Goal: Communication & Community: Answer question/provide support

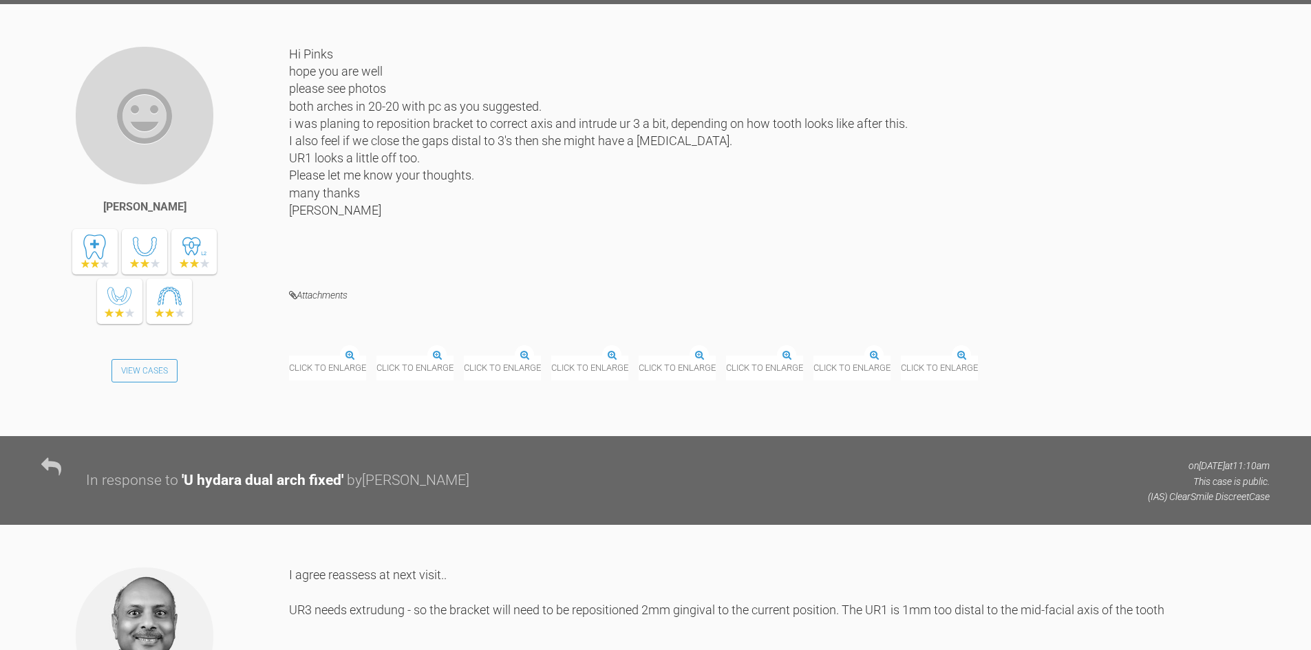
scroll to position [8236, 0]
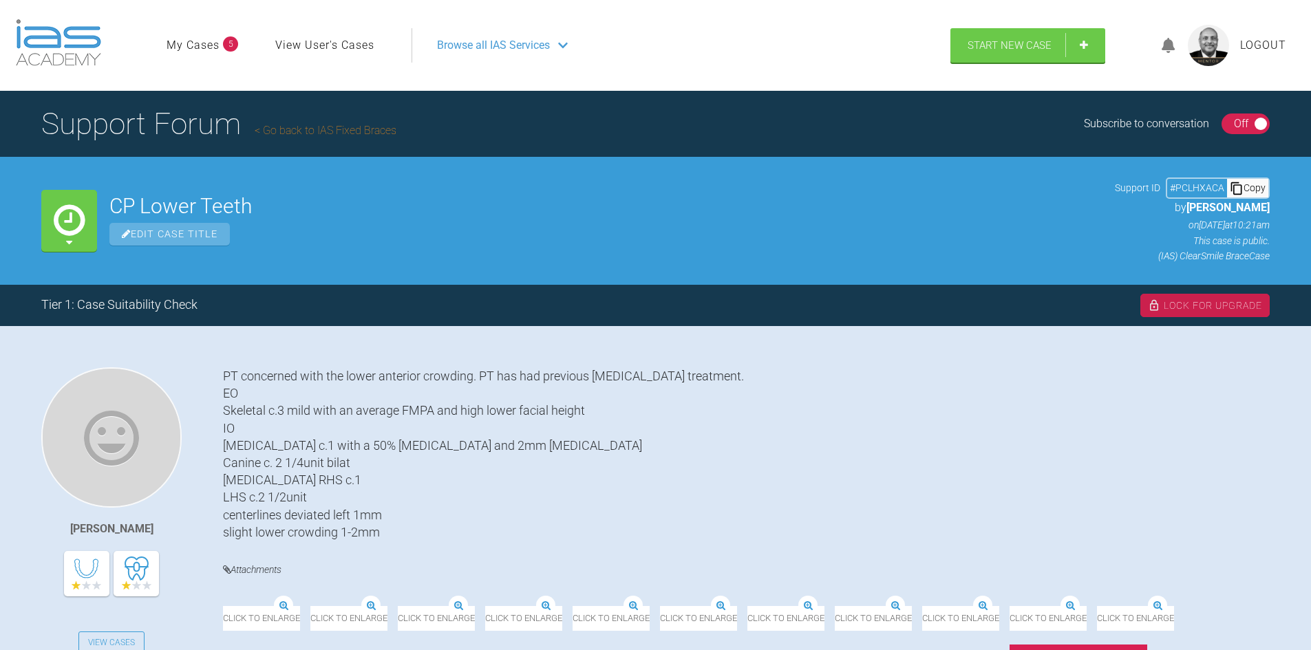
click at [1226, 114] on div "On Off" at bounding box center [1246, 124] width 49 height 21
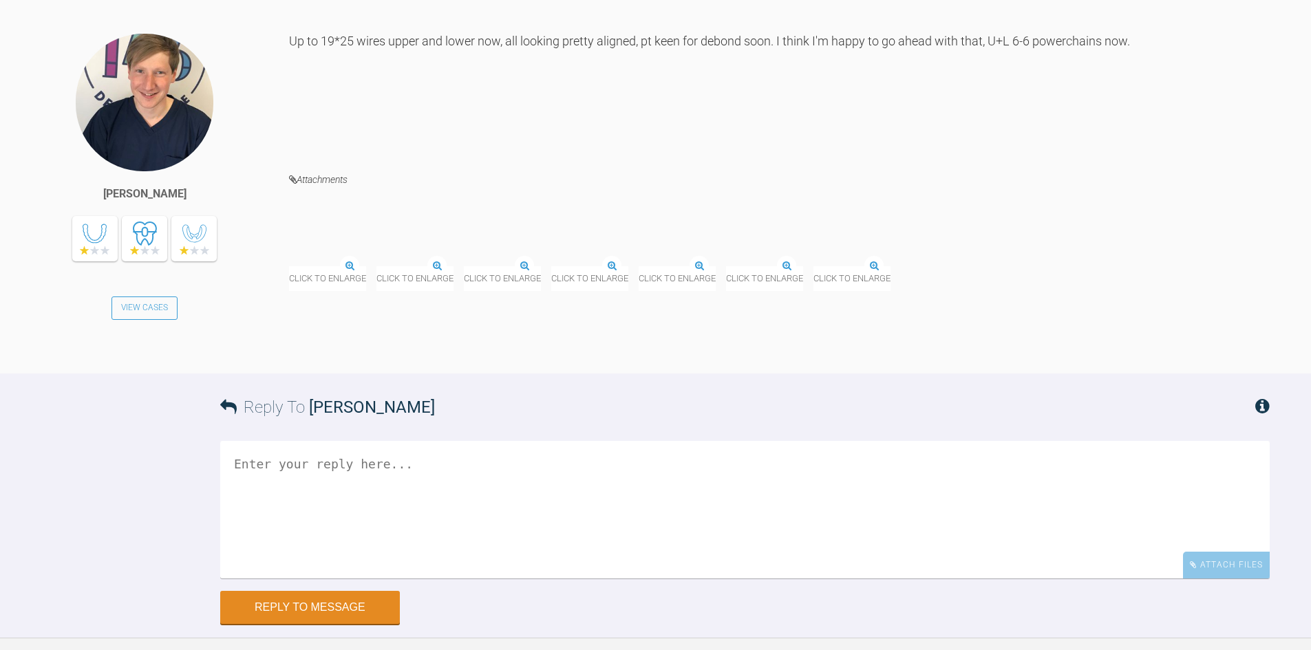
scroll to position [22435, 0]
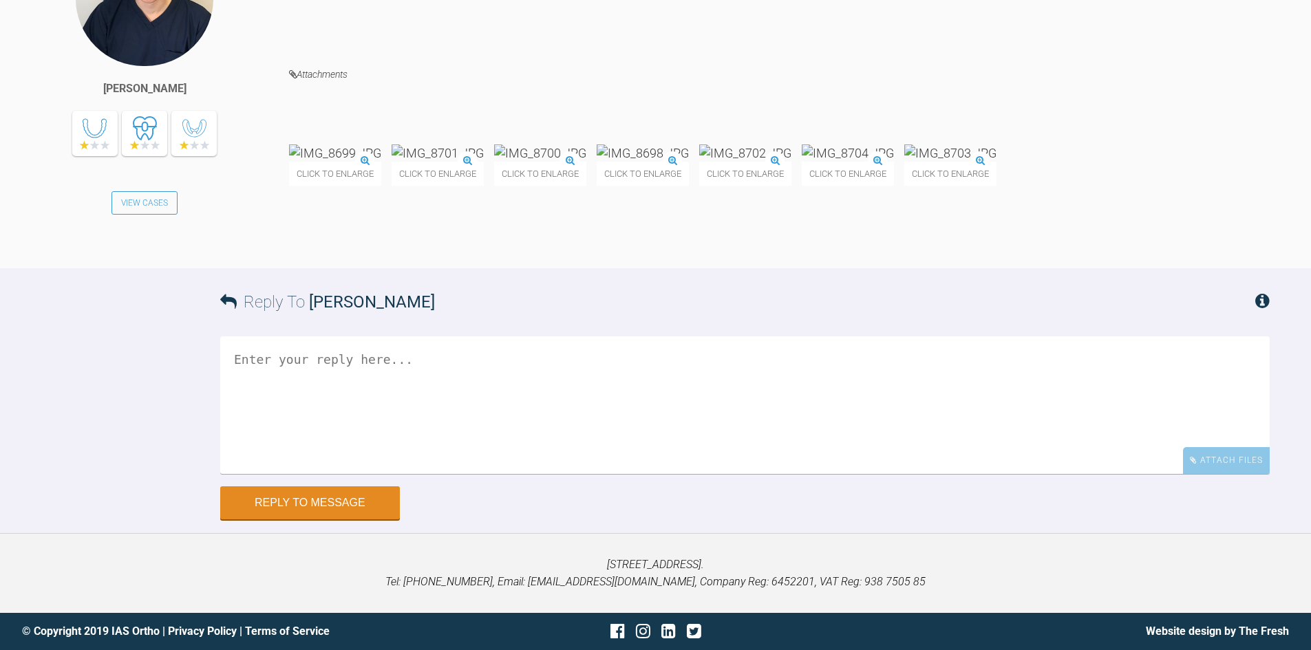
click at [904, 162] on img at bounding box center [950, 153] width 92 height 17
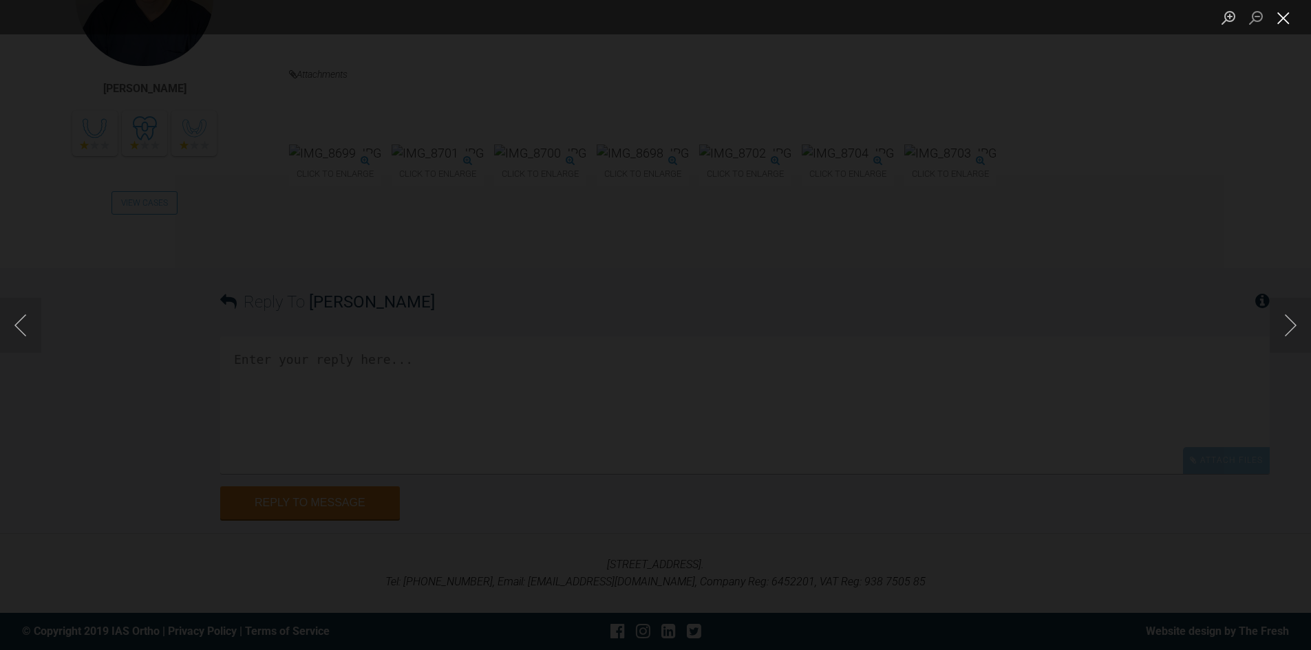
click at [1288, 10] on button "Close lightbox" at bounding box center [1284, 18] width 28 height 24
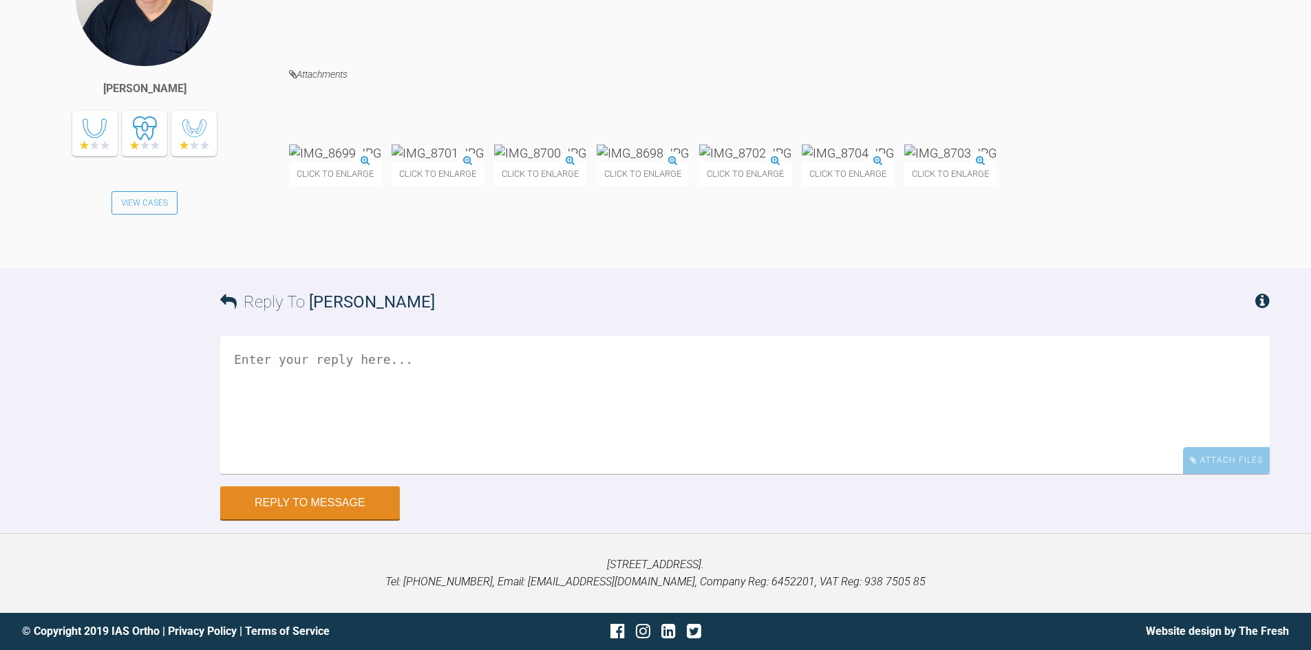
scroll to position [22641, 0]
click at [894, 162] on img at bounding box center [848, 153] width 92 height 17
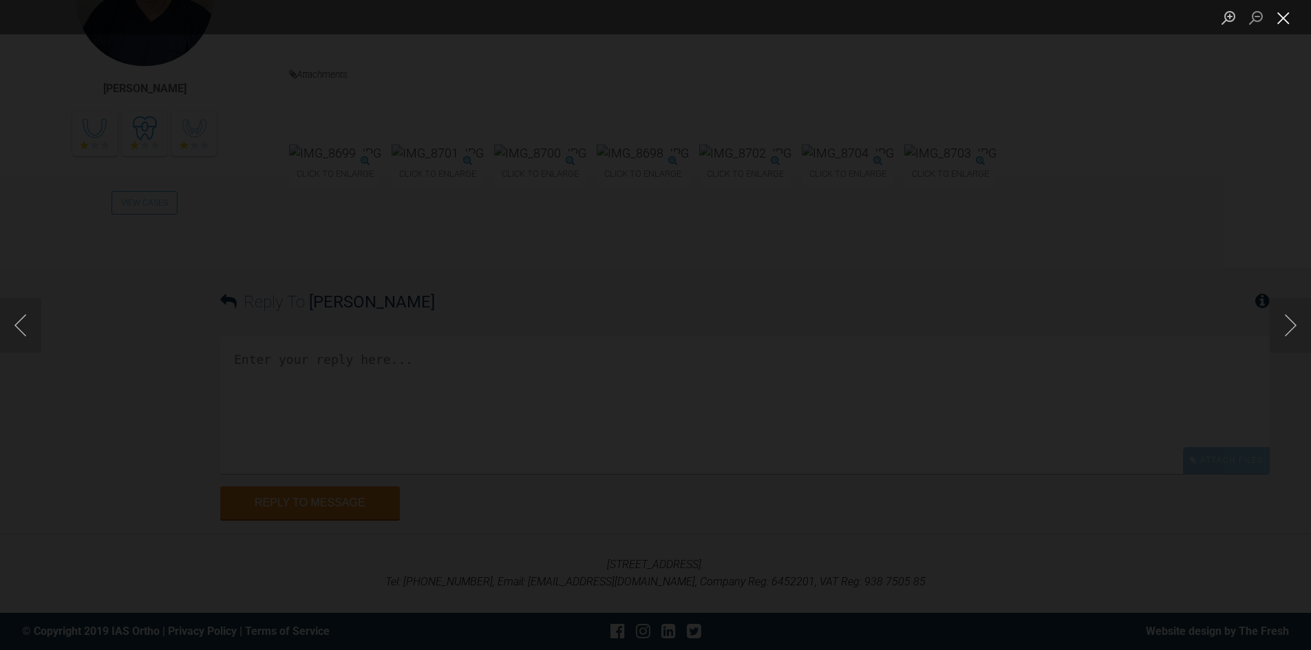
click at [1284, 22] on button "Close lightbox" at bounding box center [1284, 18] width 28 height 24
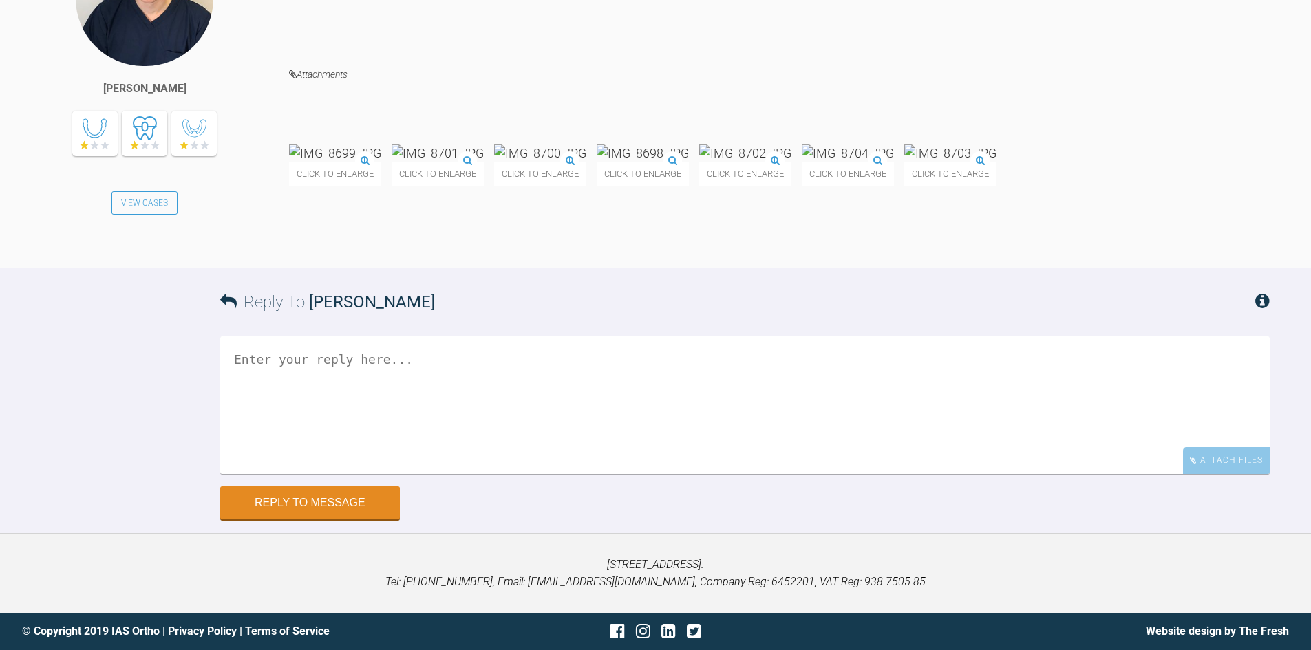
click at [314, 469] on textarea at bounding box center [745, 406] width 1050 height 138
type textarea "Agree all looking good - go ahead and finish once you are both happy."
click at [264, 521] on button "Reply to Message" at bounding box center [310, 504] width 180 height 33
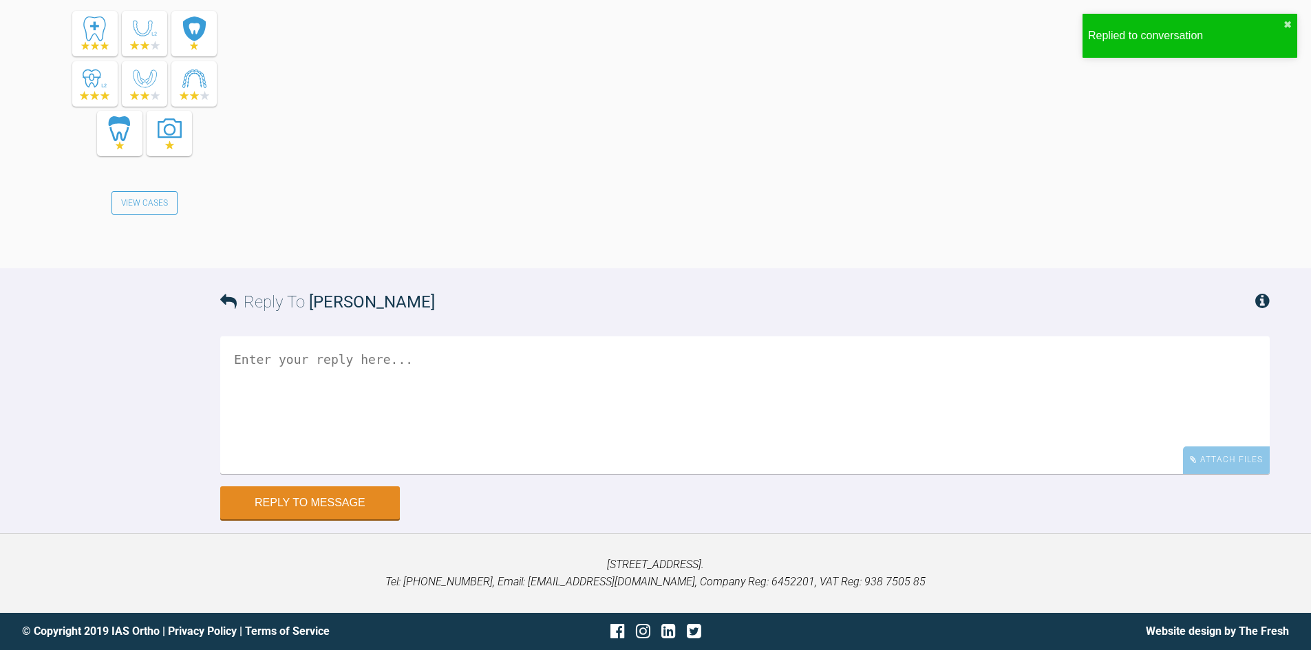
scroll to position [23285, 0]
